Goal: Task Accomplishment & Management: Complete application form

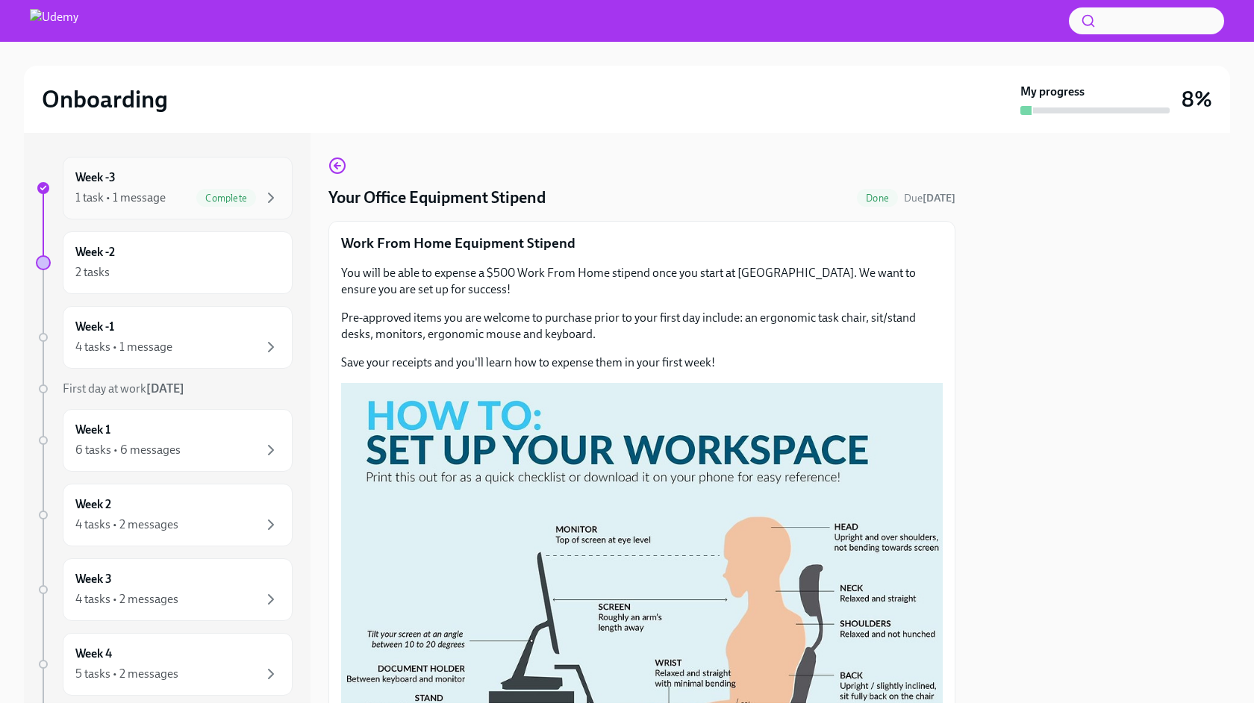
click at [208, 180] on div "Week -3 1 task • 1 message Complete" at bounding box center [177, 187] width 204 height 37
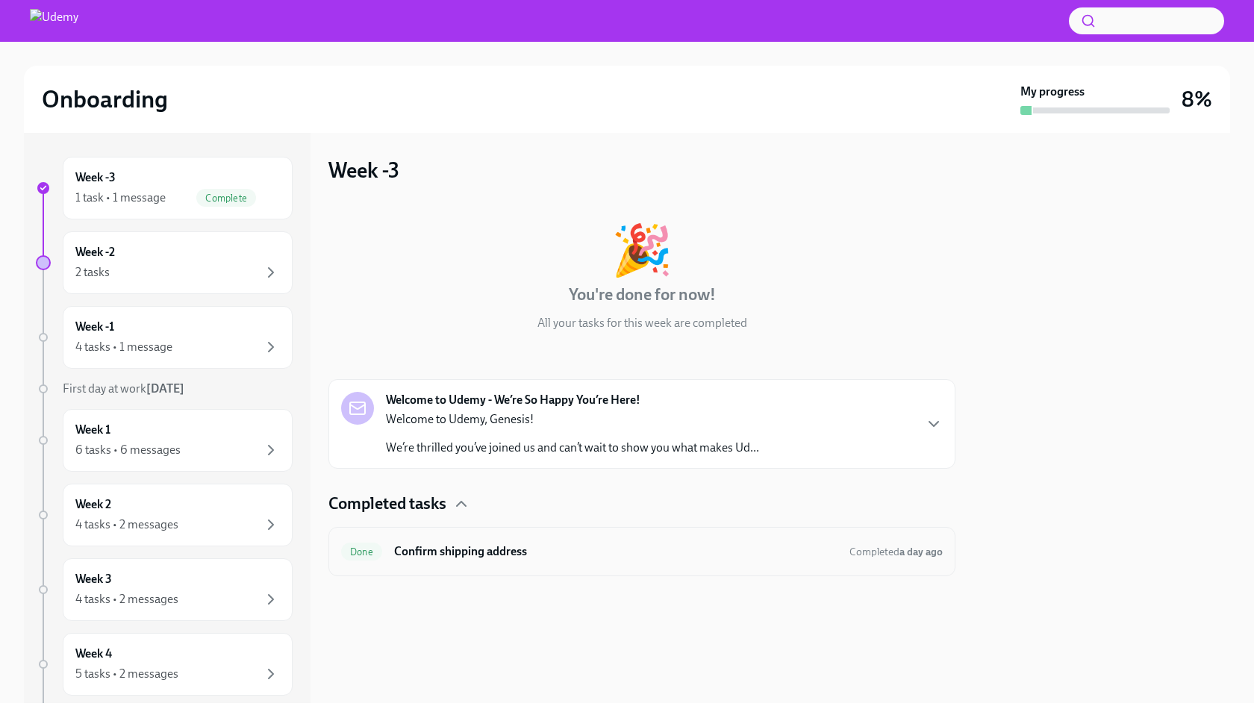
click at [592, 554] on h6 "Confirm shipping address" at bounding box center [615, 551] width 443 height 16
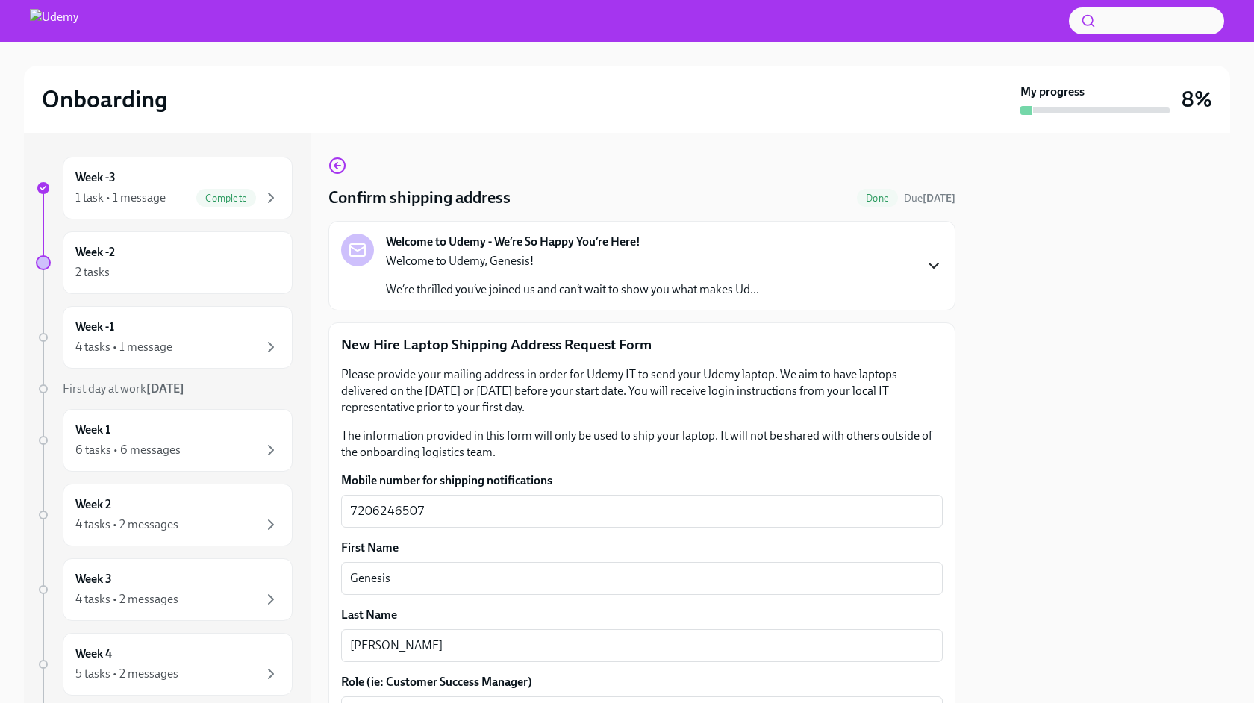
click at [932, 268] on icon "button" at bounding box center [933, 265] width 9 height 4
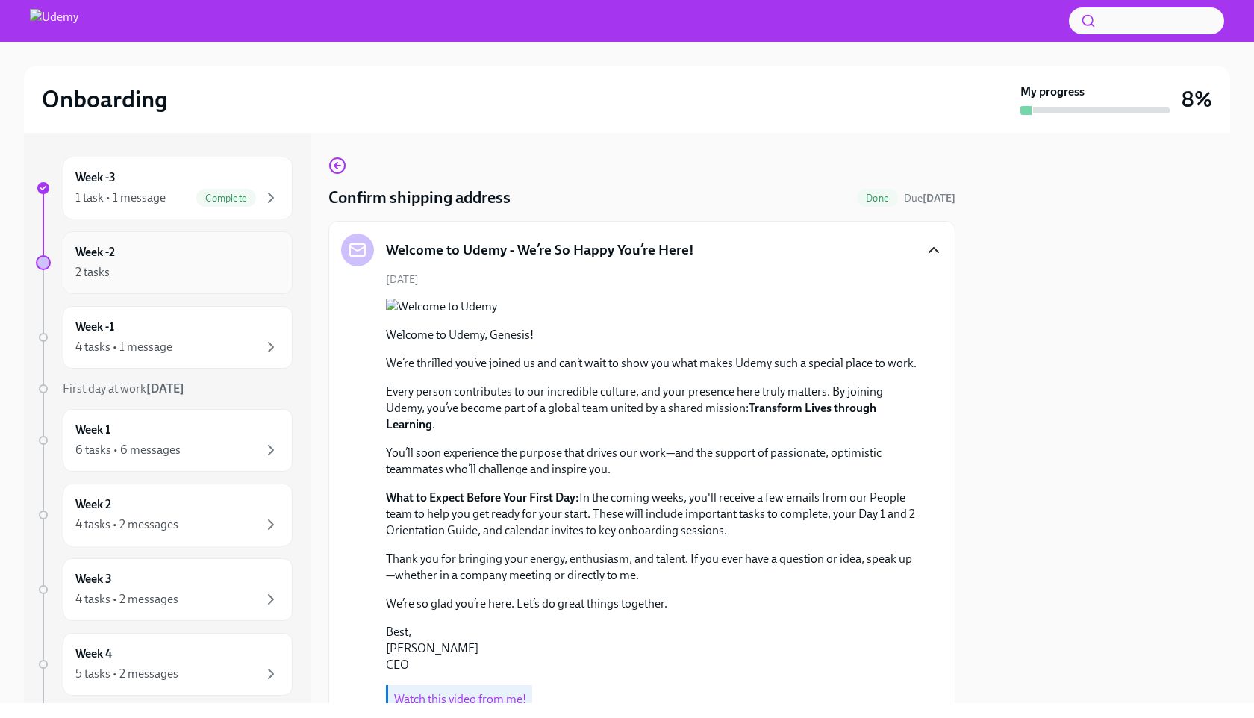
click at [198, 269] on div "2 tasks" at bounding box center [177, 272] width 204 height 18
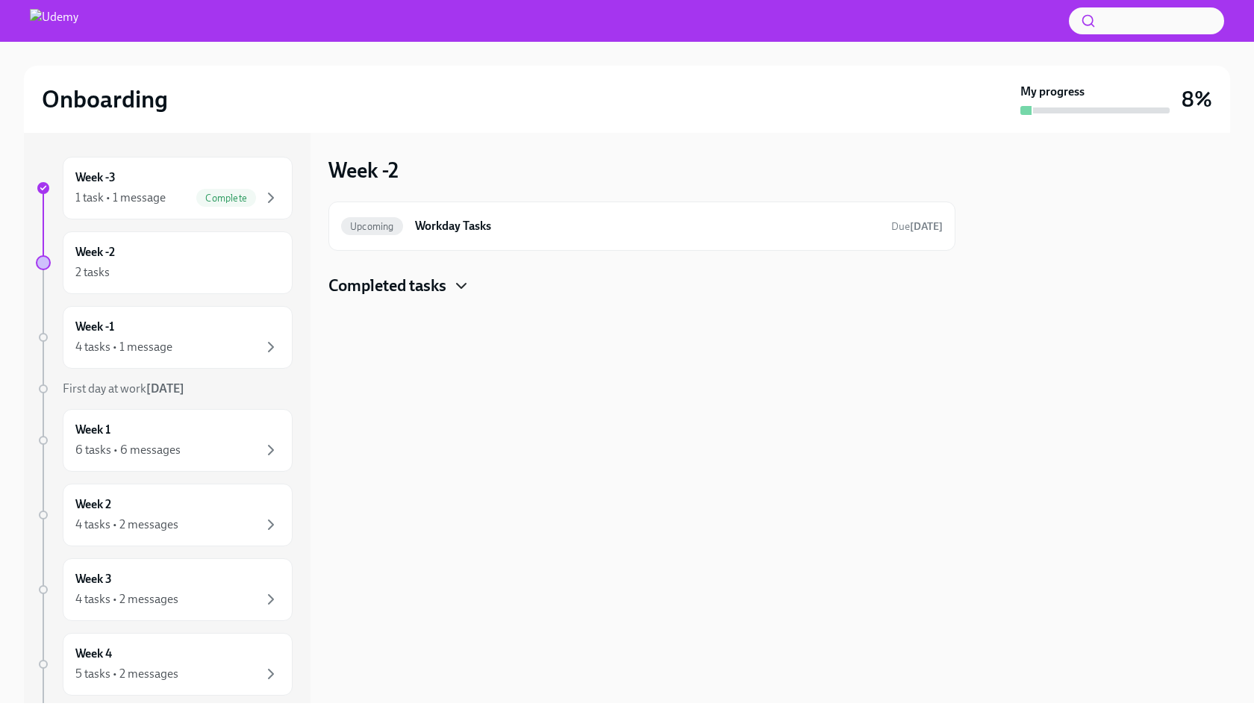
click at [463, 285] on icon "button" at bounding box center [461, 286] width 18 height 18
click at [468, 338] on h6 "Your Office Equipment Stipend" at bounding box center [615, 333] width 443 height 16
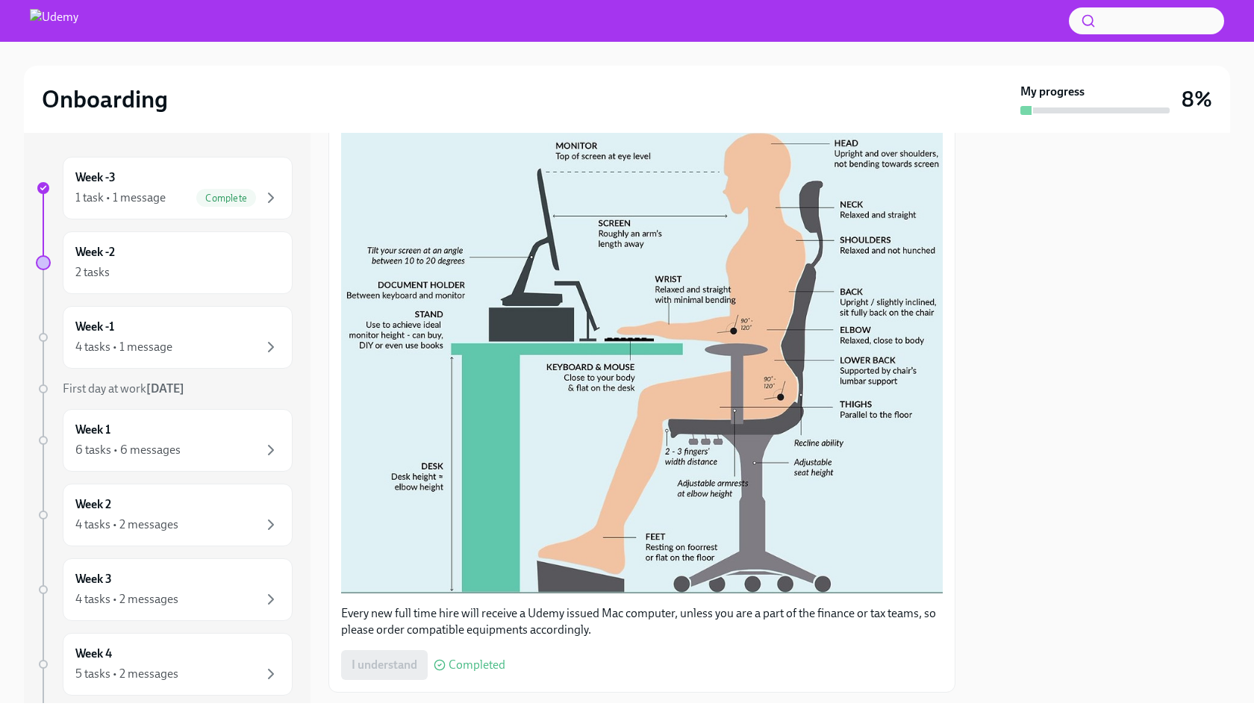
scroll to position [421, 0]
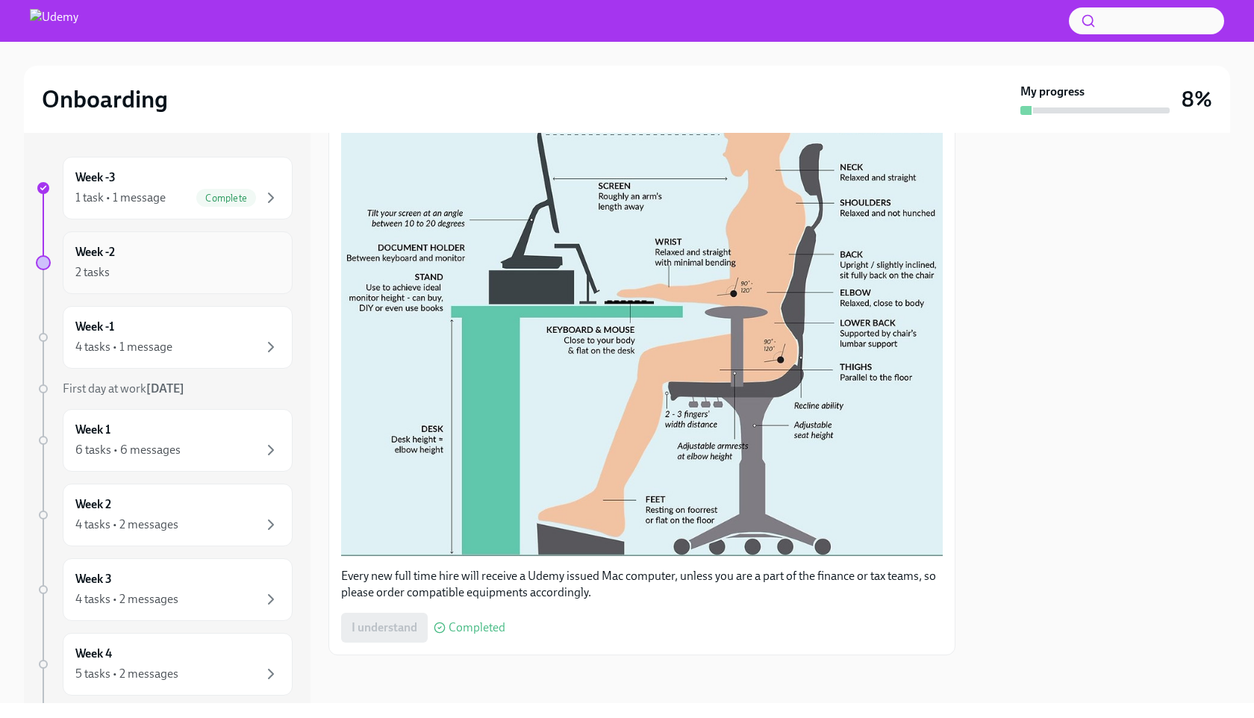
click at [209, 260] on div "Week -2 2 tasks" at bounding box center [177, 262] width 204 height 37
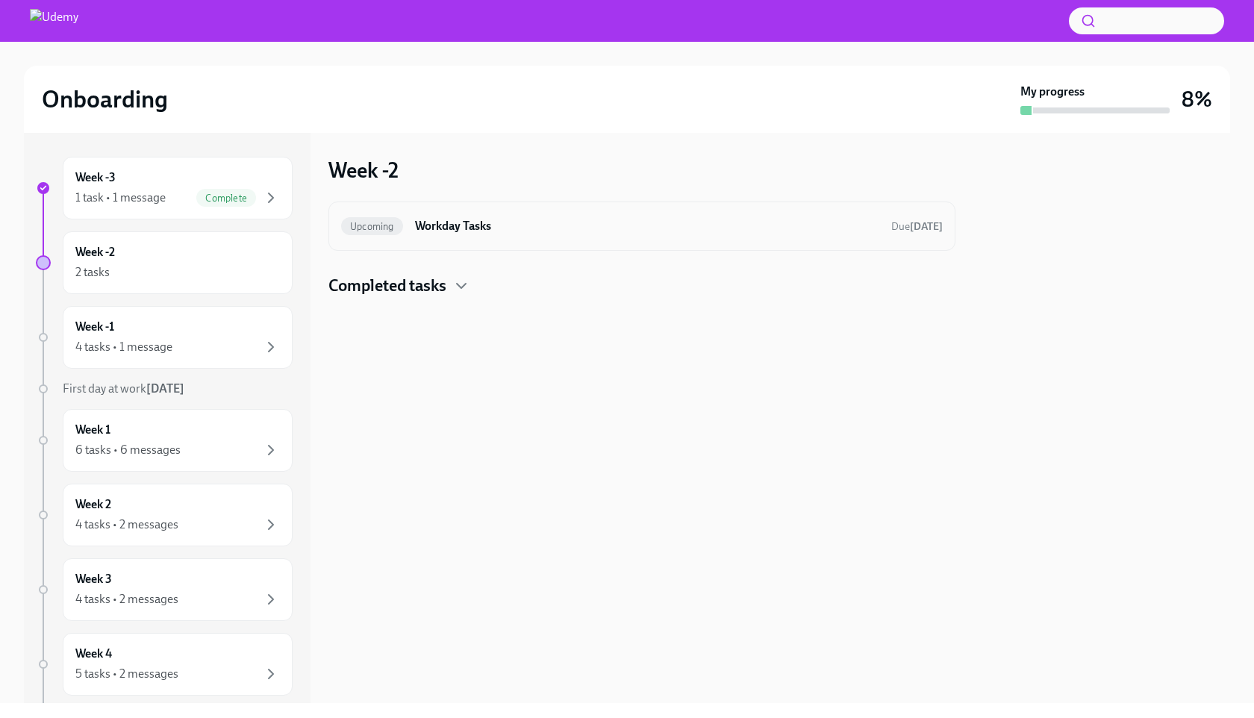
click at [481, 235] on div "Upcoming Workday Tasks Due in 5 days" at bounding box center [641, 226] width 601 height 24
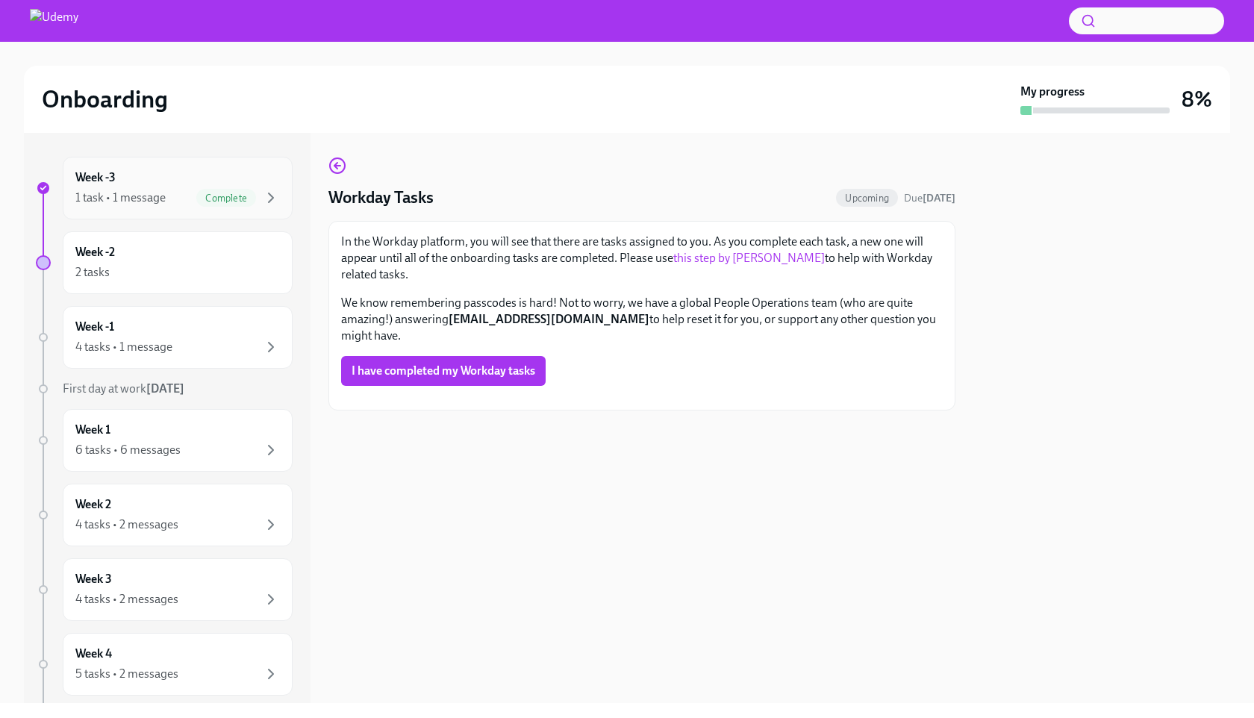
click at [168, 197] on div "1 task • 1 message Complete" at bounding box center [177, 198] width 204 height 18
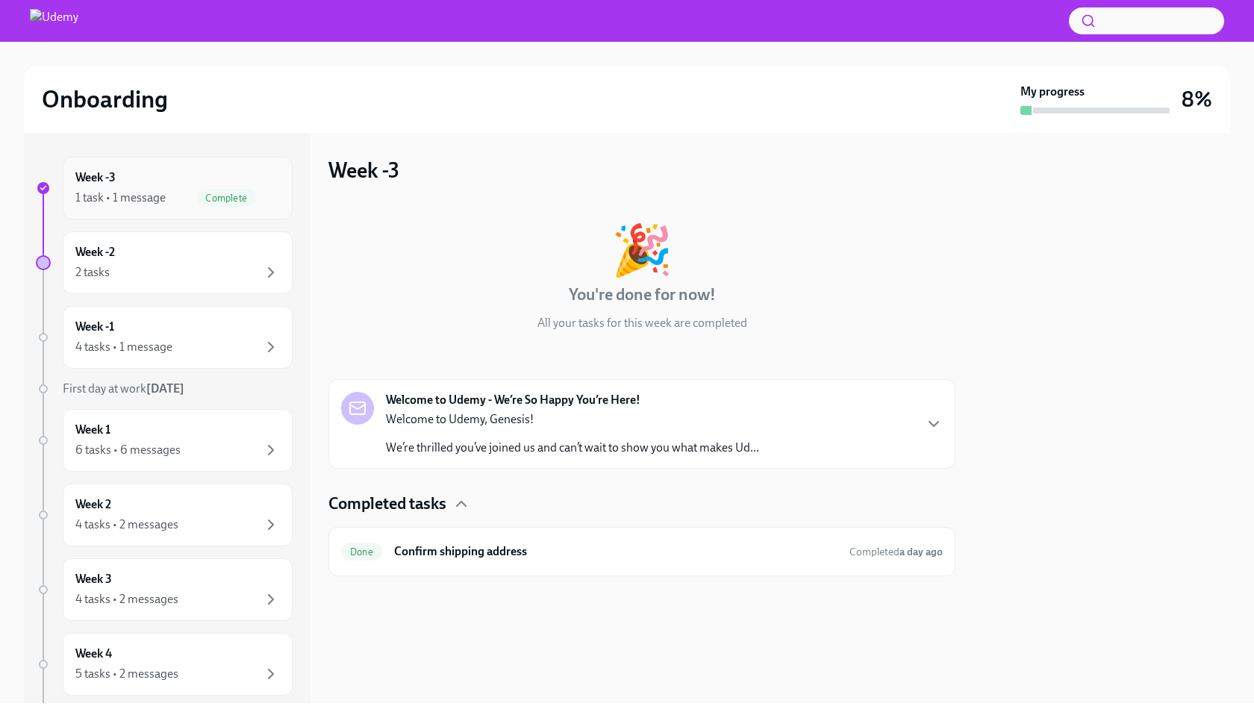
click at [182, 187] on div "Week -3 1 task • 1 message Complete" at bounding box center [177, 187] width 204 height 37
click at [181, 336] on div "Week -1 4 tasks • 1 message" at bounding box center [177, 337] width 204 height 37
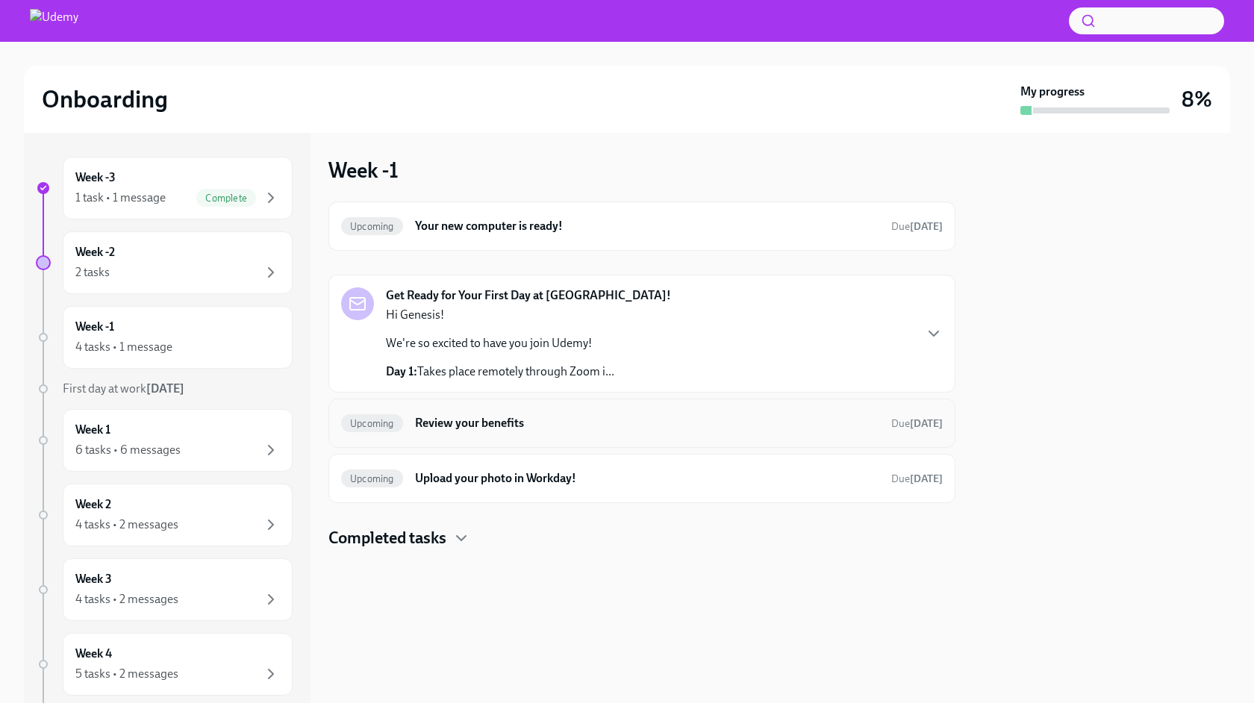
click at [483, 419] on h6 "Review your benefits" at bounding box center [647, 423] width 464 height 16
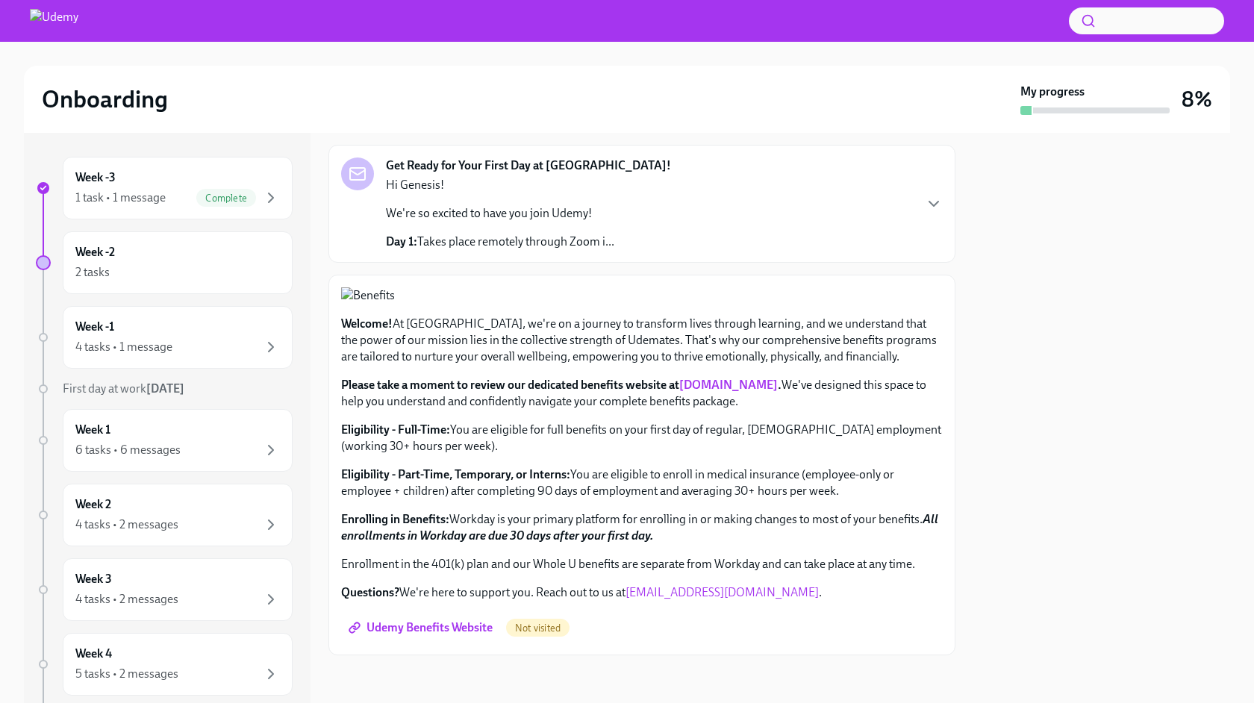
scroll to position [398, 0]
click at [440, 629] on span "Udemy Benefits Website" at bounding box center [421, 627] width 141 height 15
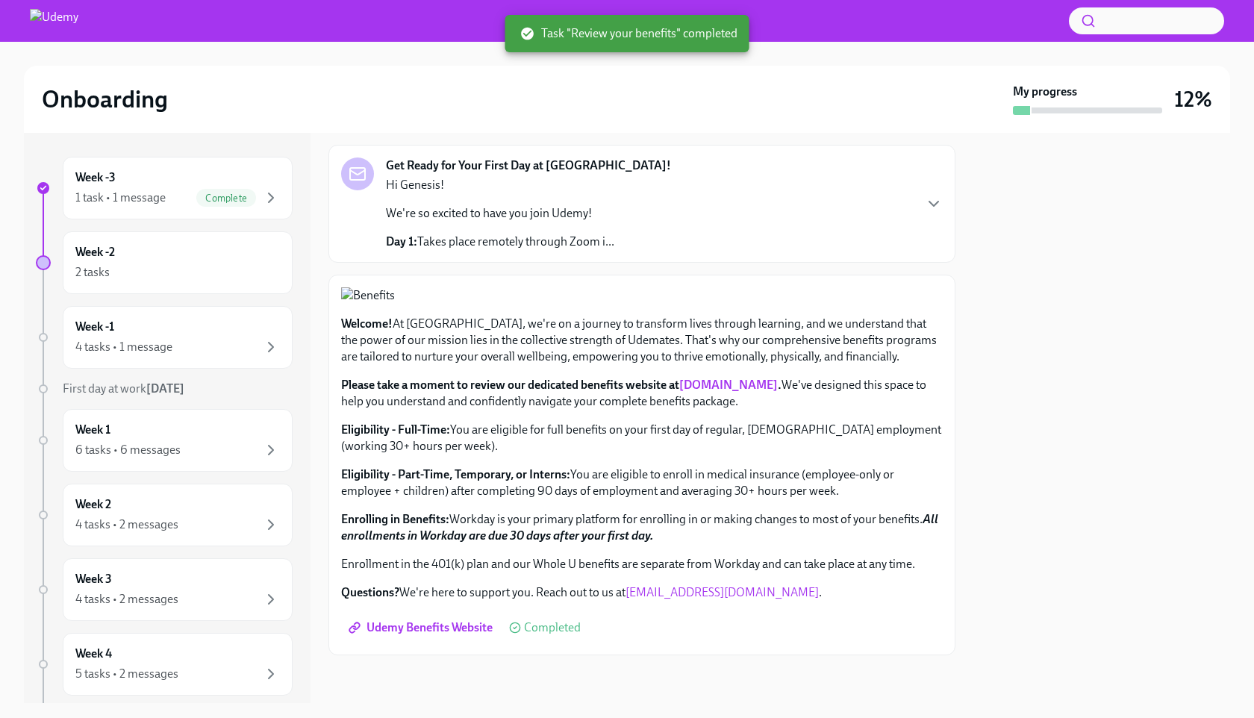
scroll to position [0, 0]
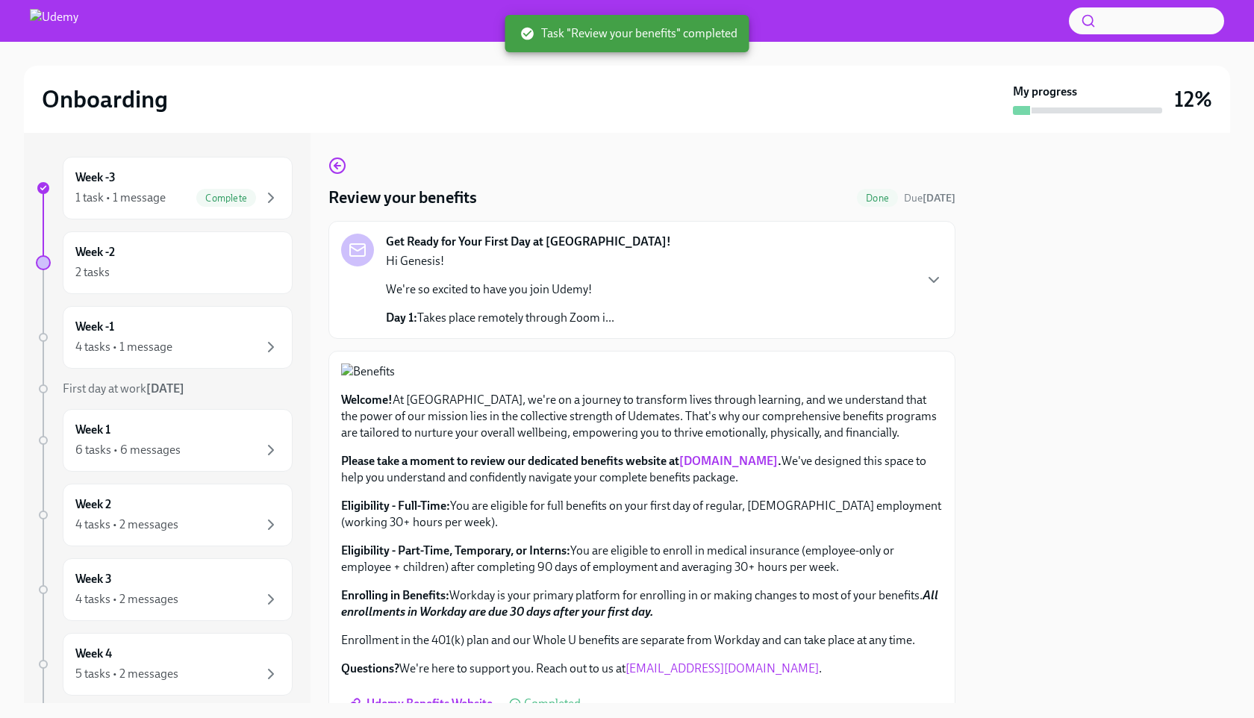
click at [490, 287] on p "We're so excited to have you join Udemy!" at bounding box center [500, 289] width 228 height 16
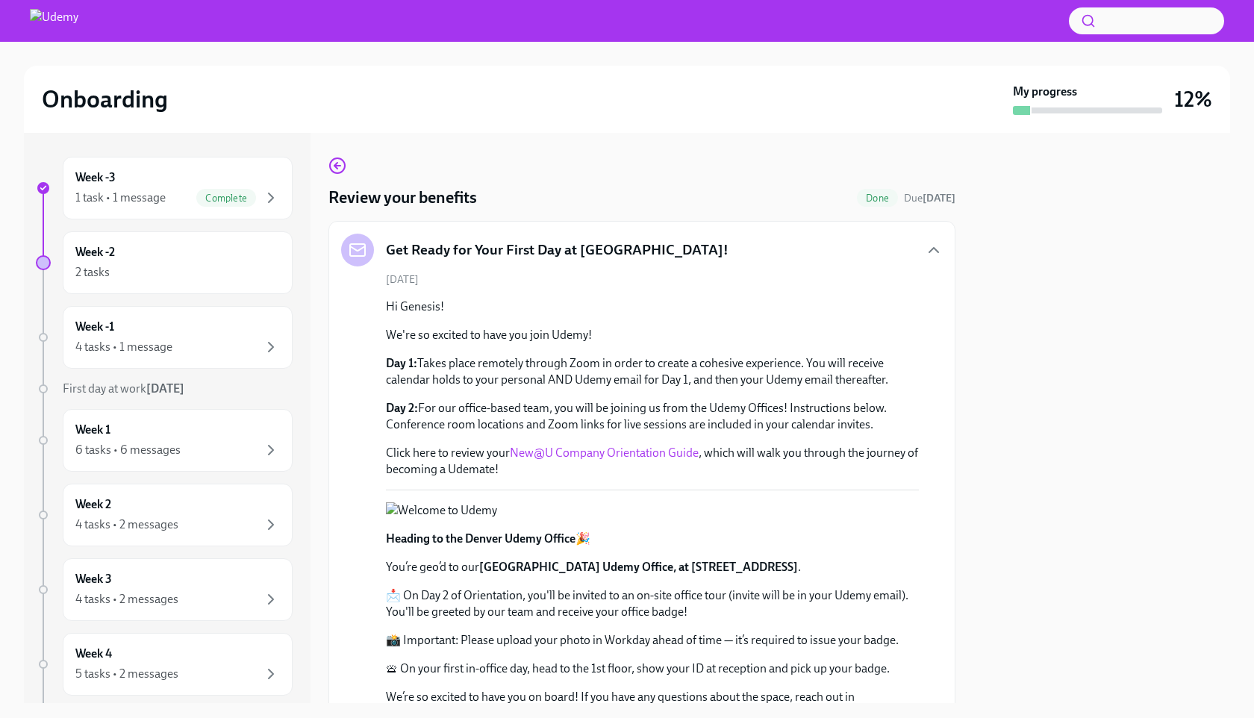
click at [551, 454] on link "New@U Company Orientation Guide" at bounding box center [604, 452] width 189 height 14
click at [269, 196] on icon "button" at bounding box center [271, 198] width 18 height 18
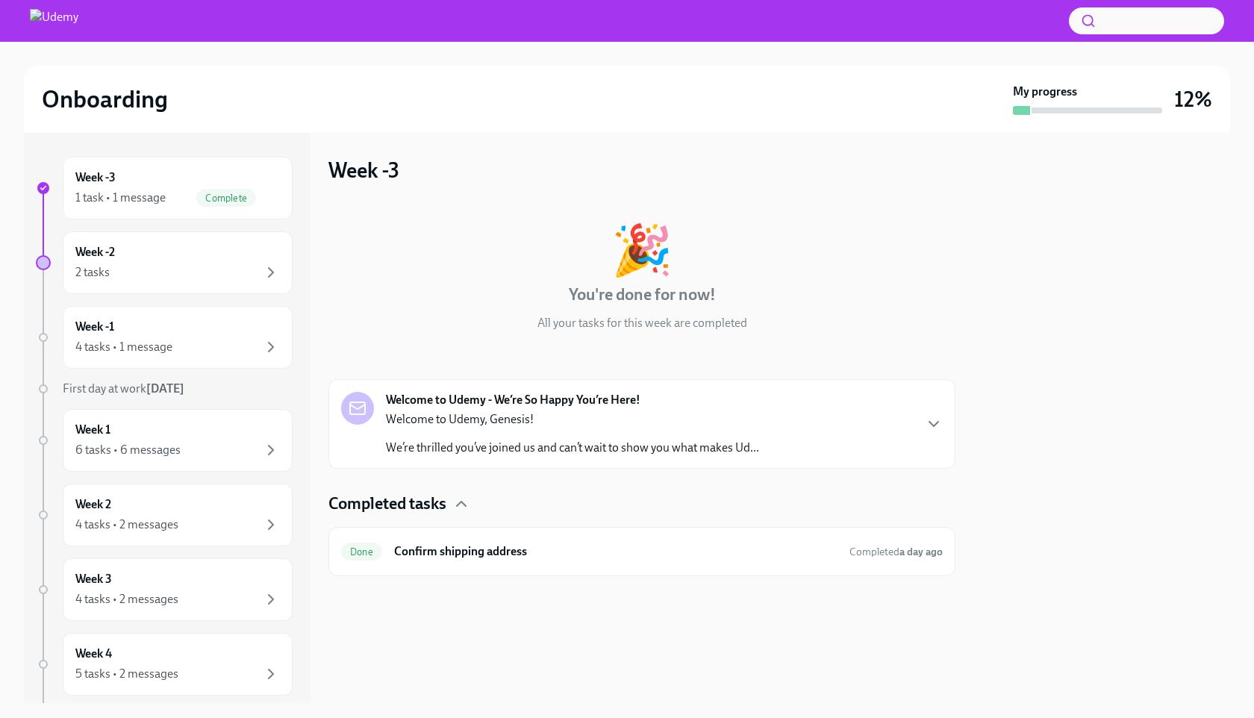
click at [560, 425] on p "Welcome to Udemy, Genesis!" at bounding box center [572, 419] width 373 height 16
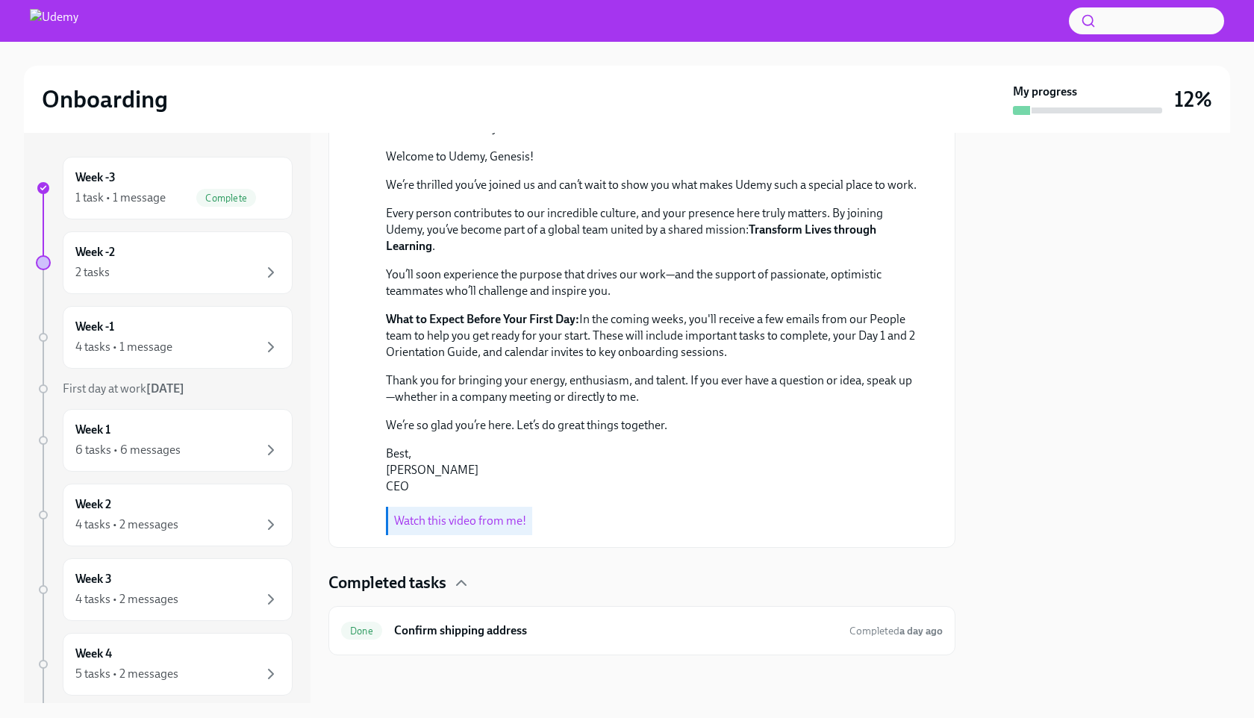
scroll to position [453, 0]
click at [485, 630] on h6 "Confirm shipping address" at bounding box center [615, 630] width 443 height 16
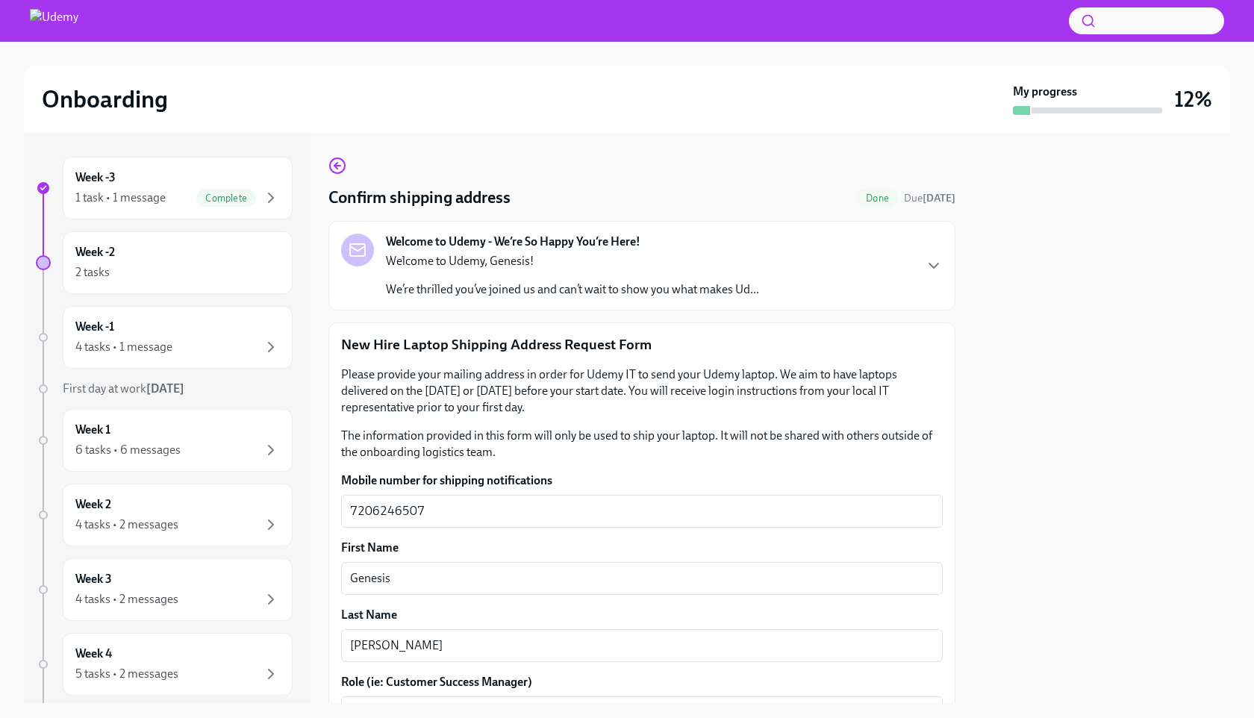
click at [519, 293] on p "We’re thrilled you’ve joined us and can’t wait to show you what makes Ud..." at bounding box center [572, 289] width 373 height 16
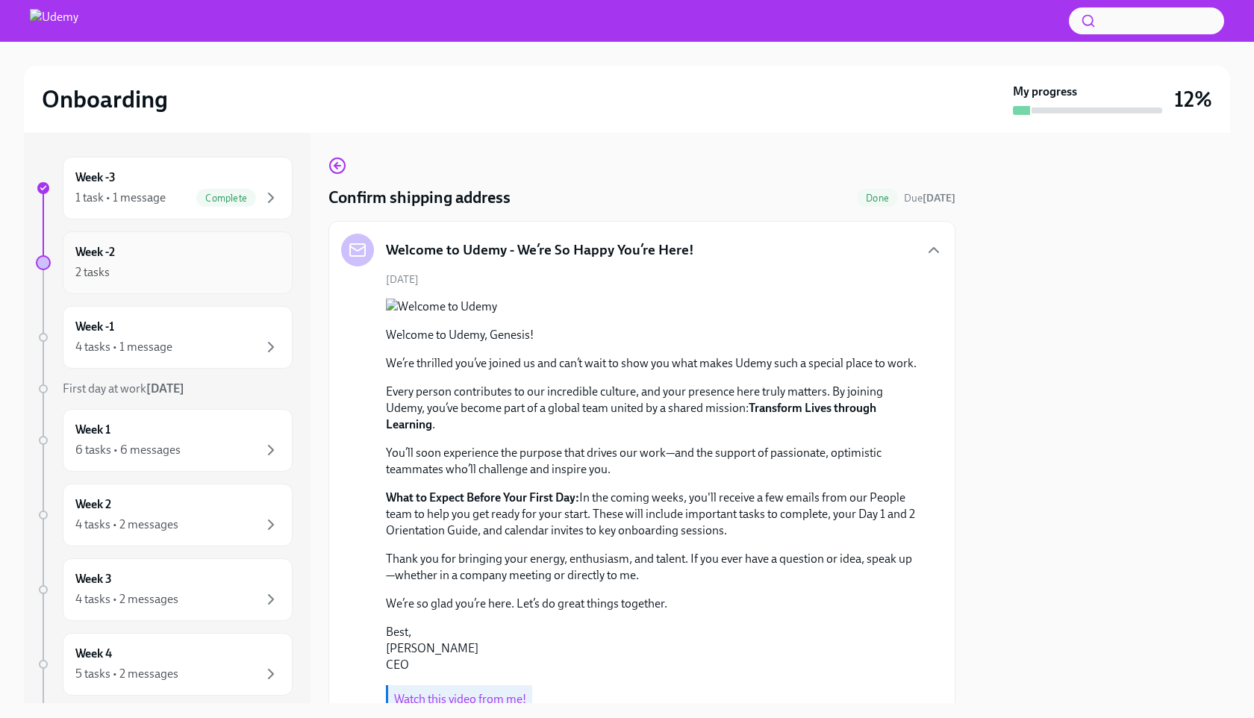
click at [140, 257] on div "Week -2 2 tasks" at bounding box center [177, 262] width 204 height 37
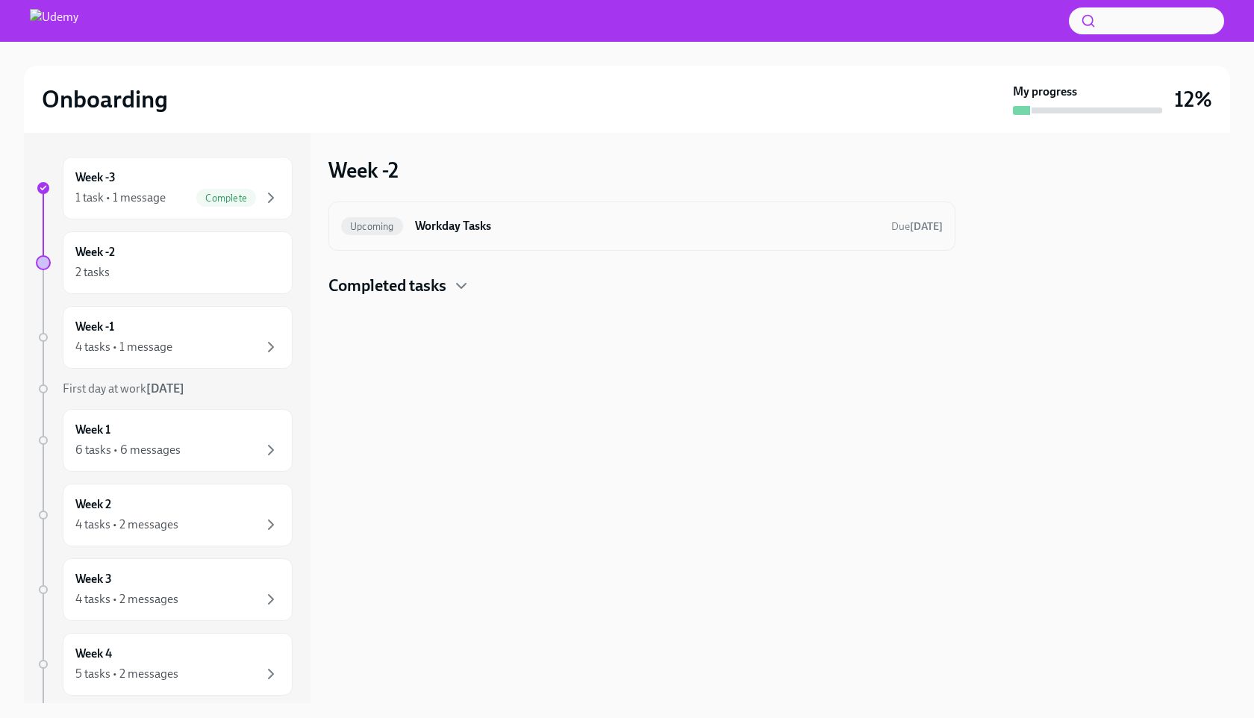
click at [437, 228] on h6 "Workday Tasks" at bounding box center [647, 226] width 464 height 16
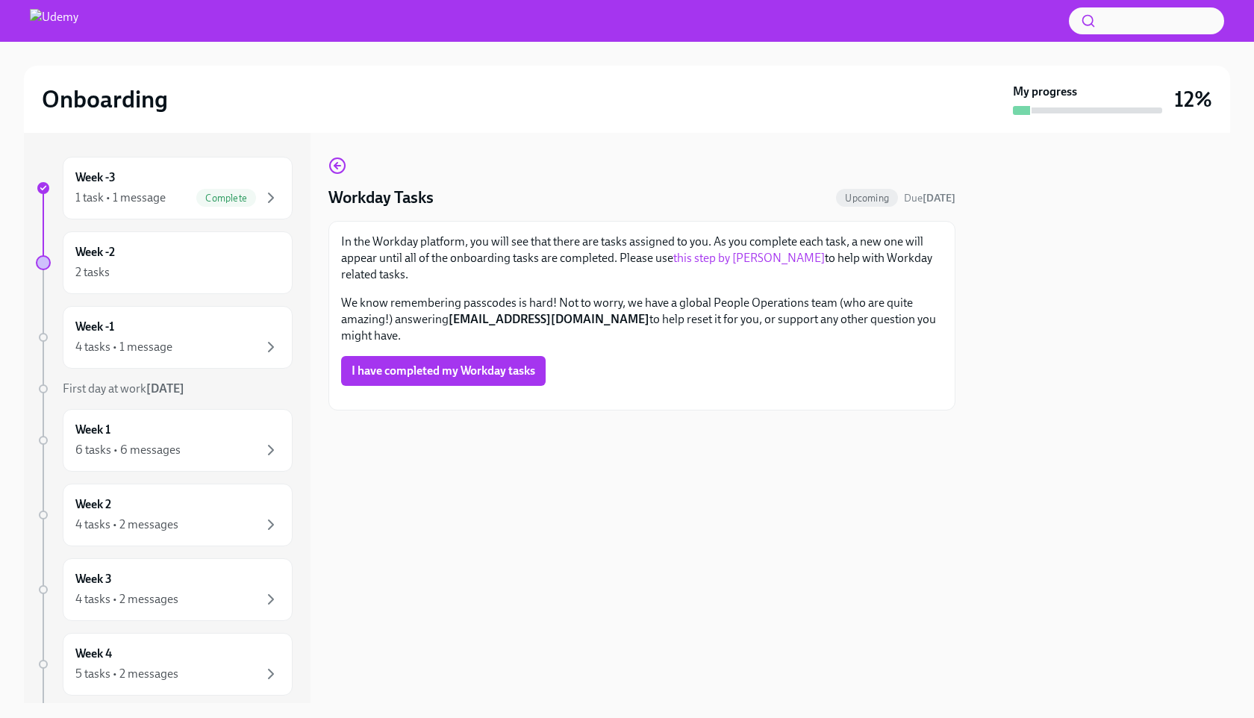
click at [715, 257] on link "this step by step guide" at bounding box center [748, 258] width 151 height 14
click at [443, 363] on span "I have completed my Workday tasks" at bounding box center [443, 370] width 184 height 15
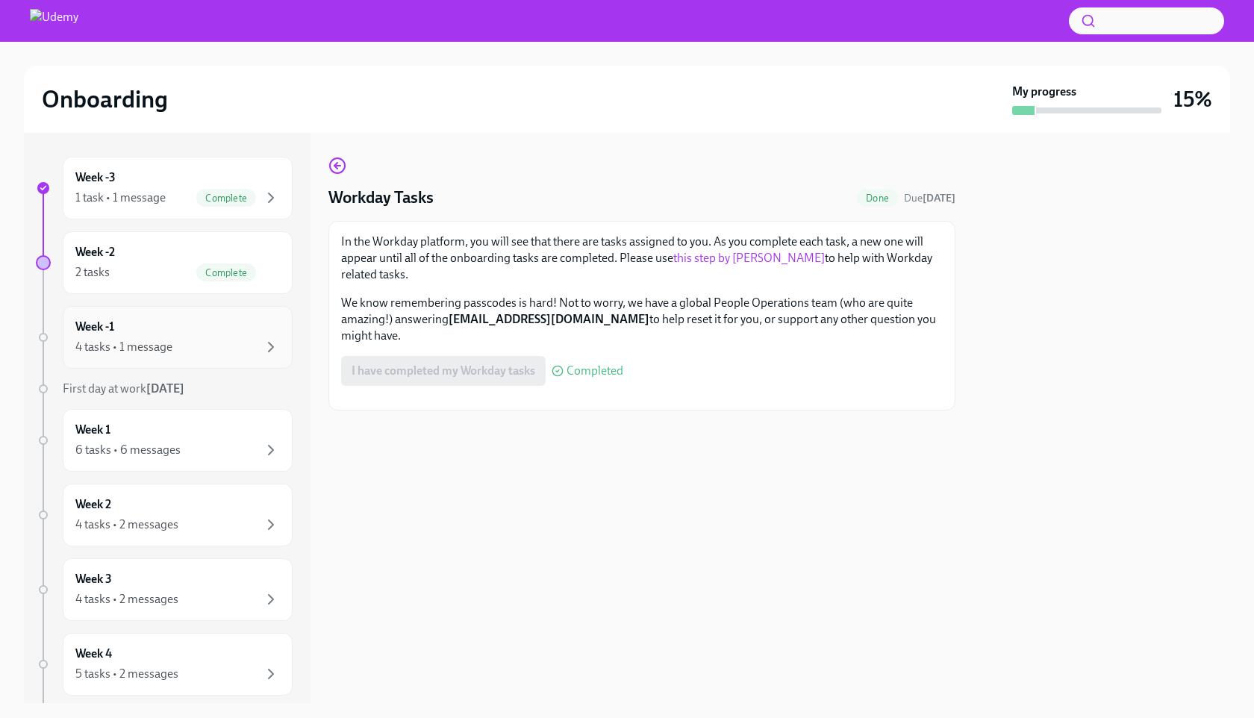
click at [188, 347] on div "4 tasks • 1 message" at bounding box center [177, 347] width 204 height 18
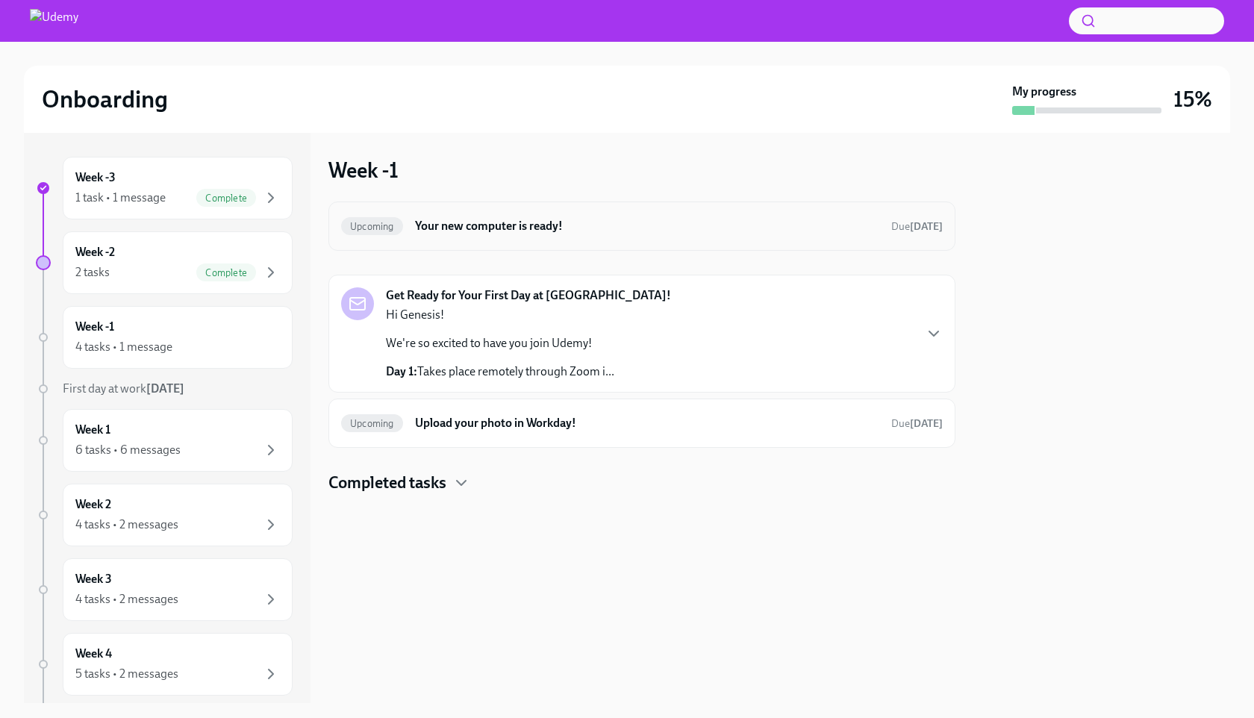
click at [614, 226] on h6 "Your new computer is ready!" at bounding box center [647, 226] width 464 height 16
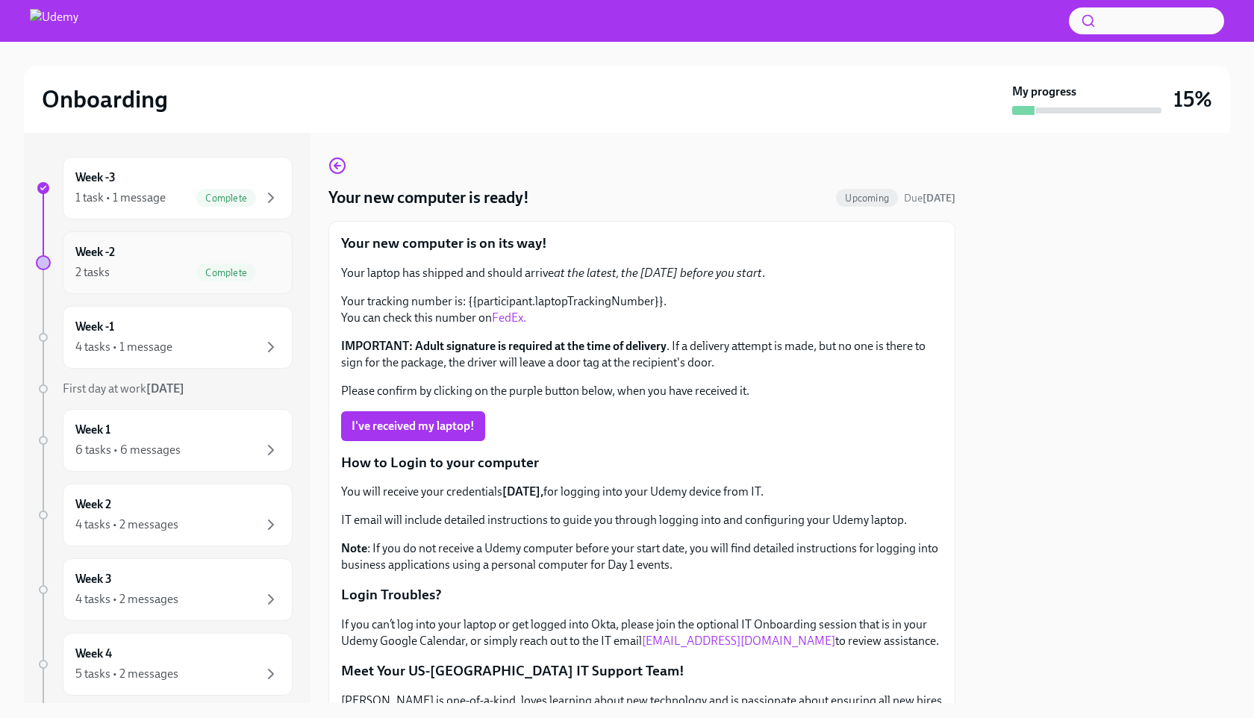
click at [148, 261] on div "Week -2 2 tasks Complete" at bounding box center [177, 262] width 204 height 37
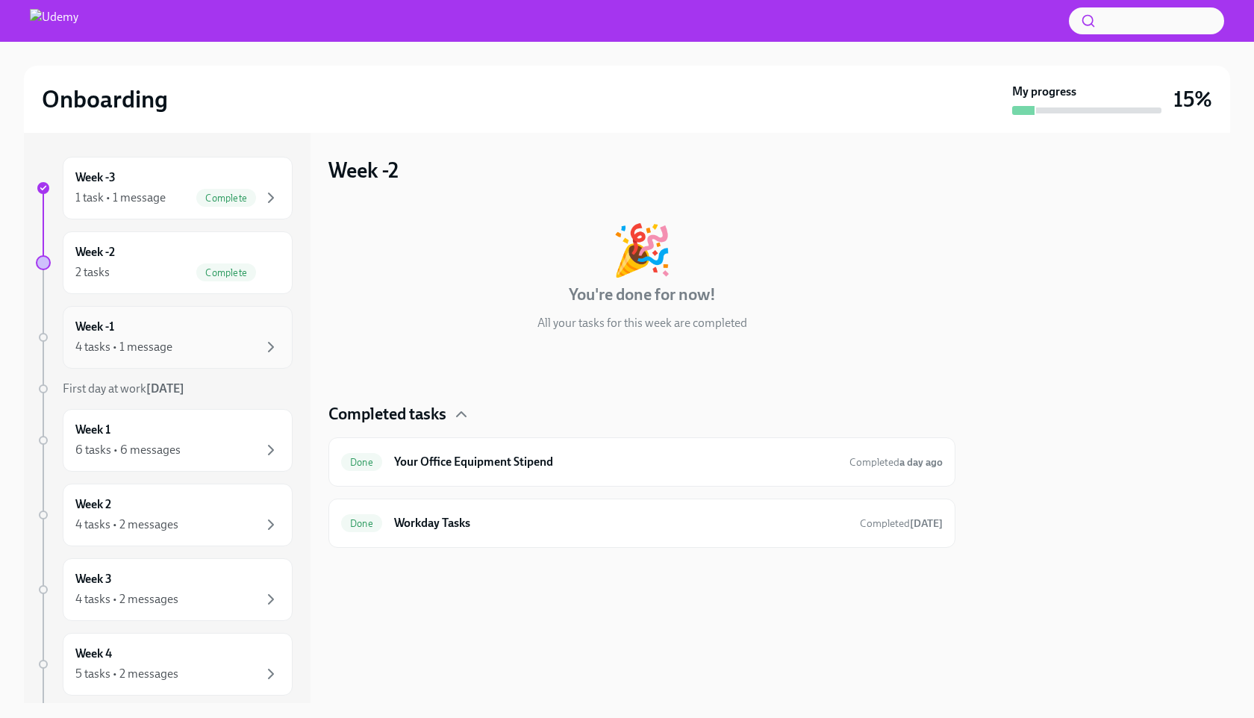
click at [233, 333] on div "Week -1 4 tasks • 1 message" at bounding box center [177, 337] width 204 height 37
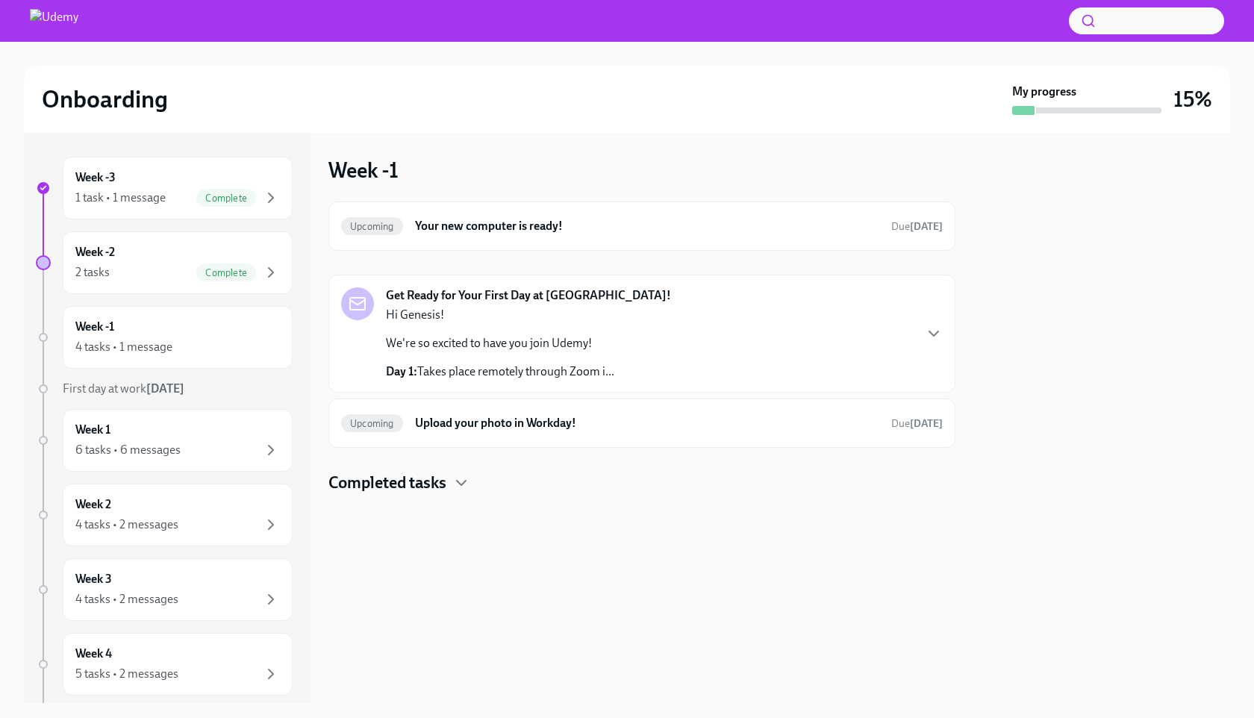
click at [69, 20] on img at bounding box center [54, 21] width 49 height 24
click at [479, 348] on p "We're so excited to have you join Udemy!" at bounding box center [500, 343] width 228 height 16
